Goal: Ask a question

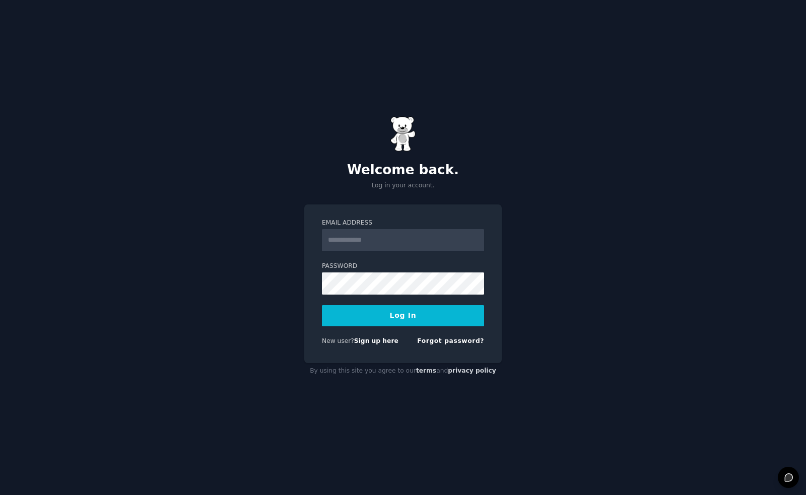
click at [426, 249] on input "Email Address" at bounding box center [403, 240] width 162 height 22
type input "**********"
click at [404, 327] on button "Log In" at bounding box center [403, 315] width 162 height 21
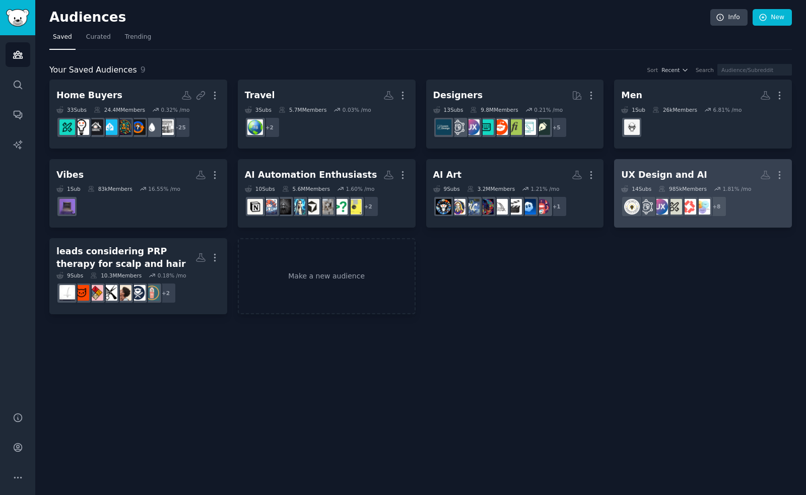
click at [675, 174] on div "UX Design and AI" at bounding box center [664, 175] width 86 height 13
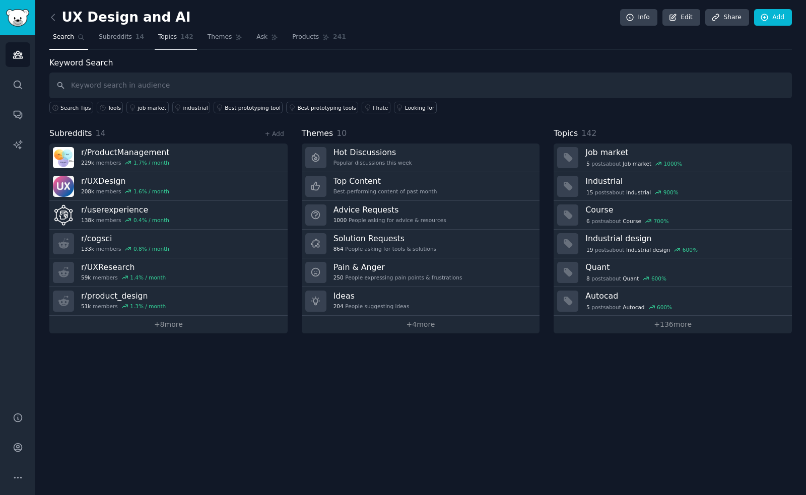
click at [157, 42] on link "Topics 142" at bounding box center [176, 39] width 42 height 21
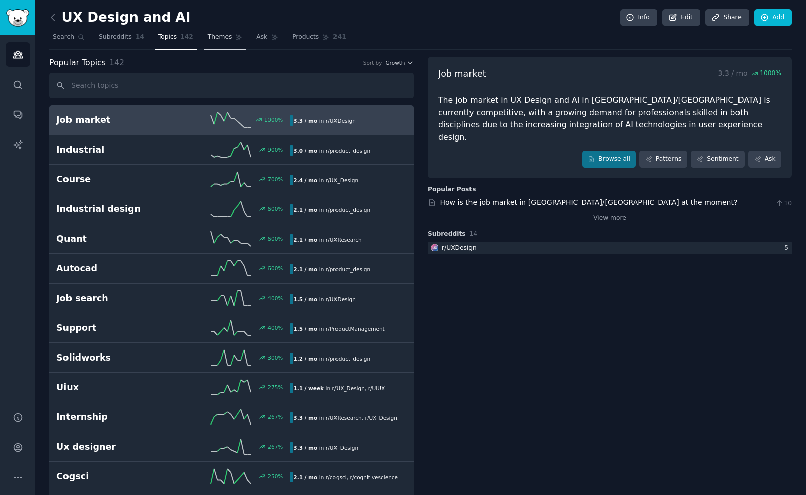
click at [233, 41] on link "Themes" at bounding box center [225, 39] width 42 height 21
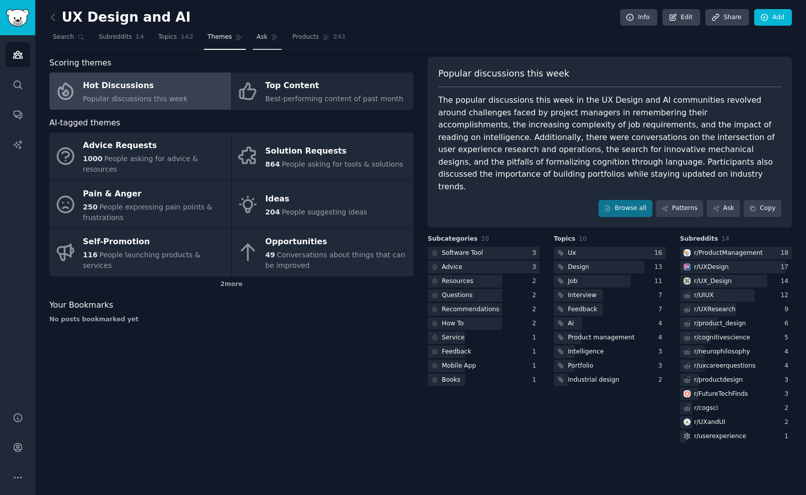
click at [265, 40] on link "Ask" at bounding box center [267, 39] width 29 height 21
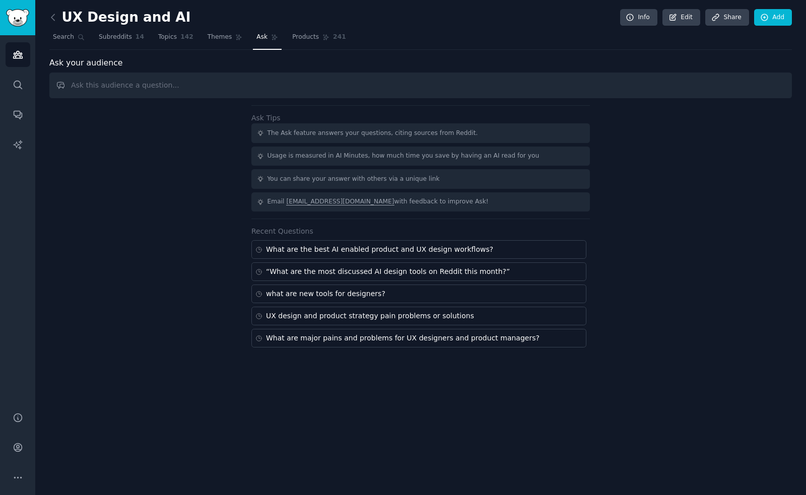
click at [262, 90] on input "text" at bounding box center [420, 86] width 743 height 26
type input "According to Reddit, how are [DEMOGRAPHIC_DATA] designers for AI products engag…"
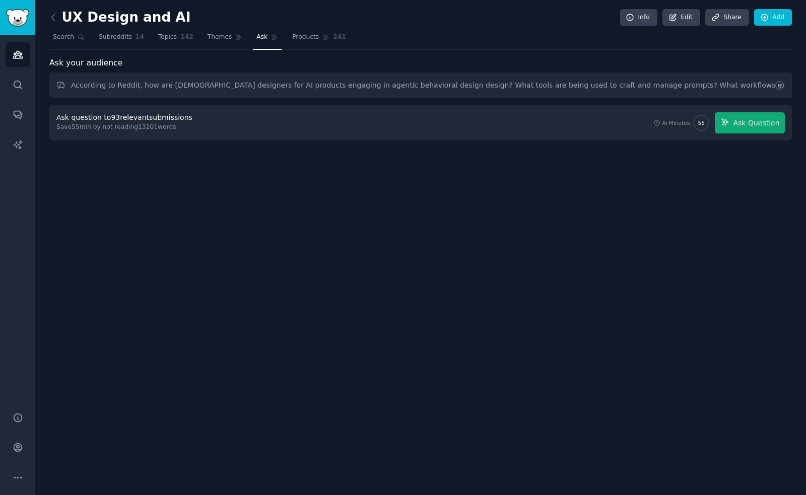
click at [770, 126] on span "Ask Question" at bounding box center [756, 123] width 46 height 11
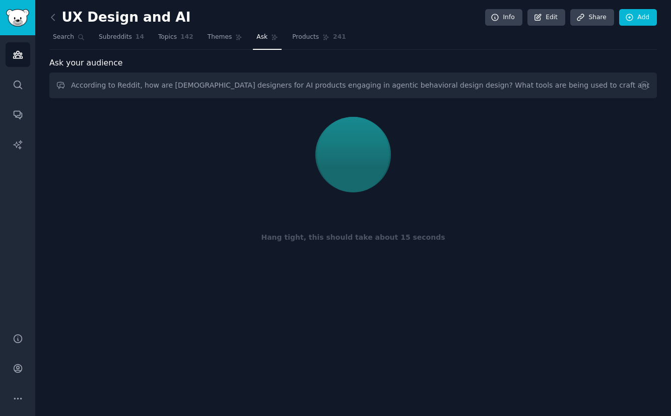
drag, startPoint x: 796, startPoint y: 491, endPoint x: 86, endPoint y: 227, distance: 757.5
click at [0, 0] on html "Audiences Search Conversations AI Reports Help Account More UX Design and AI In…" at bounding box center [335, 208] width 671 height 416
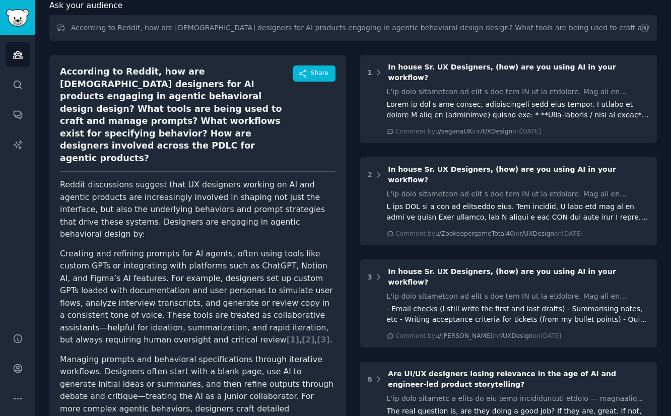
scroll to position [62, 0]
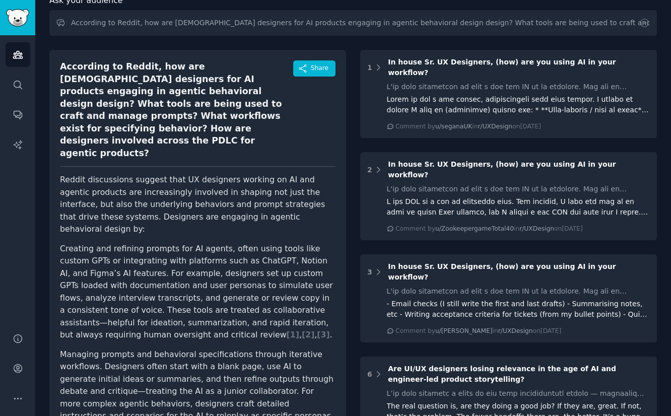
drag, startPoint x: 662, startPoint y: 325, endPoint x: 75, endPoint y: 219, distance: 597.1
click at [0, 0] on html "Audiences Search Conversations AI Reports Help Account More UX Design and AI In…" at bounding box center [335, 208] width 671 height 416
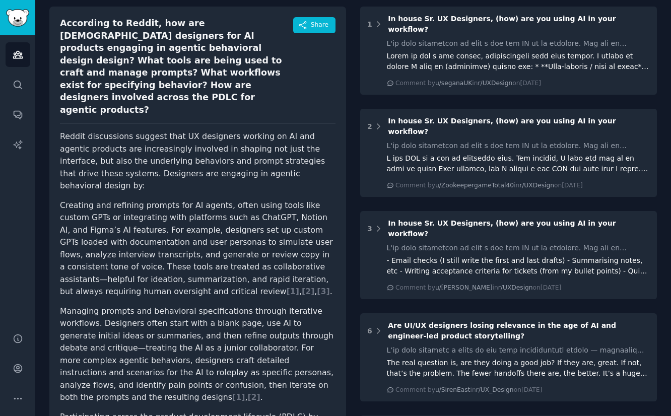
scroll to position [111, 0]
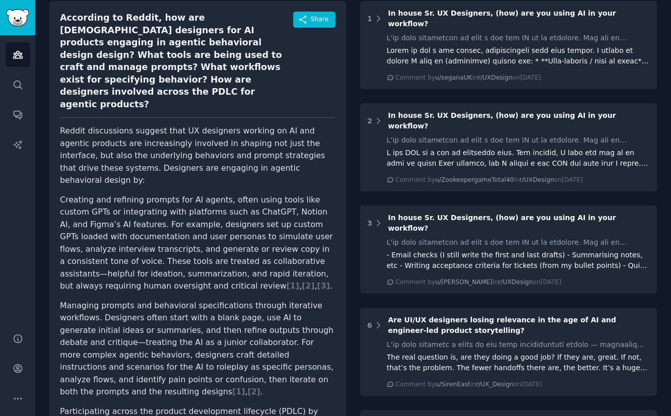
drag, startPoint x: 659, startPoint y: 238, endPoint x: 143, endPoint y: 292, distance: 518.5
click at [0, 0] on html "Audiences Search Conversations AI Reports Help Account More UX Design and AI In…" at bounding box center [335, 208] width 671 height 416
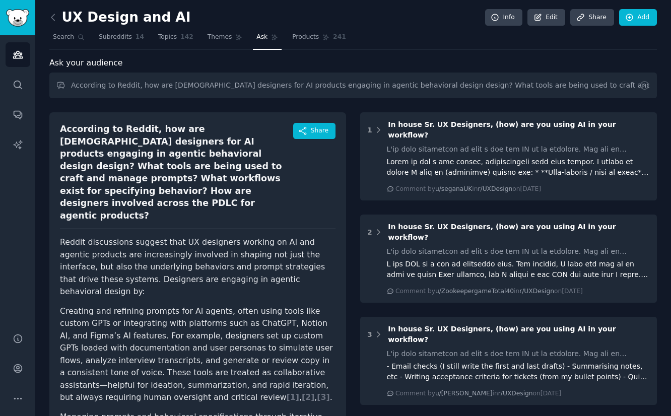
scroll to position [0, 0]
drag, startPoint x: 646, startPoint y: 248, endPoint x: 109, endPoint y: 224, distance: 537.3
click at [0, 0] on html "Audiences Search Conversations AI Reports Help Account More UX Design and AI In…" at bounding box center [335, 208] width 671 height 416
